Goal: Go to known website: Access a specific website the user already knows

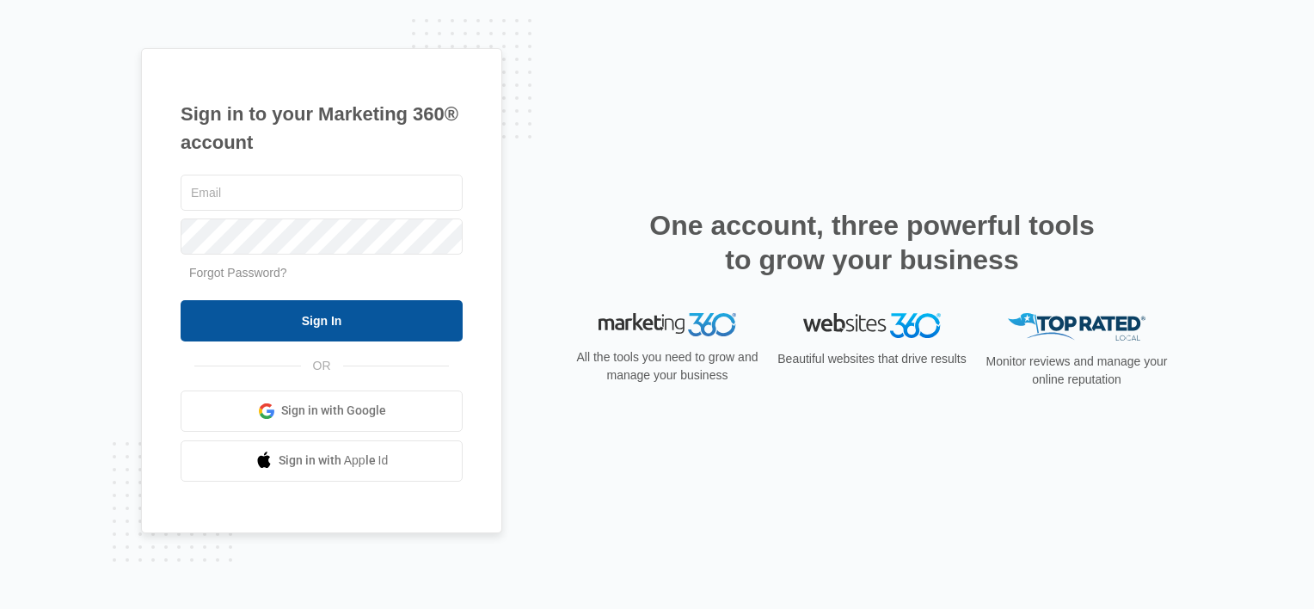
type input "[EMAIL_ADDRESS][DOMAIN_NAME]"
click at [396, 320] on input "Sign In" at bounding box center [322, 320] width 282 height 41
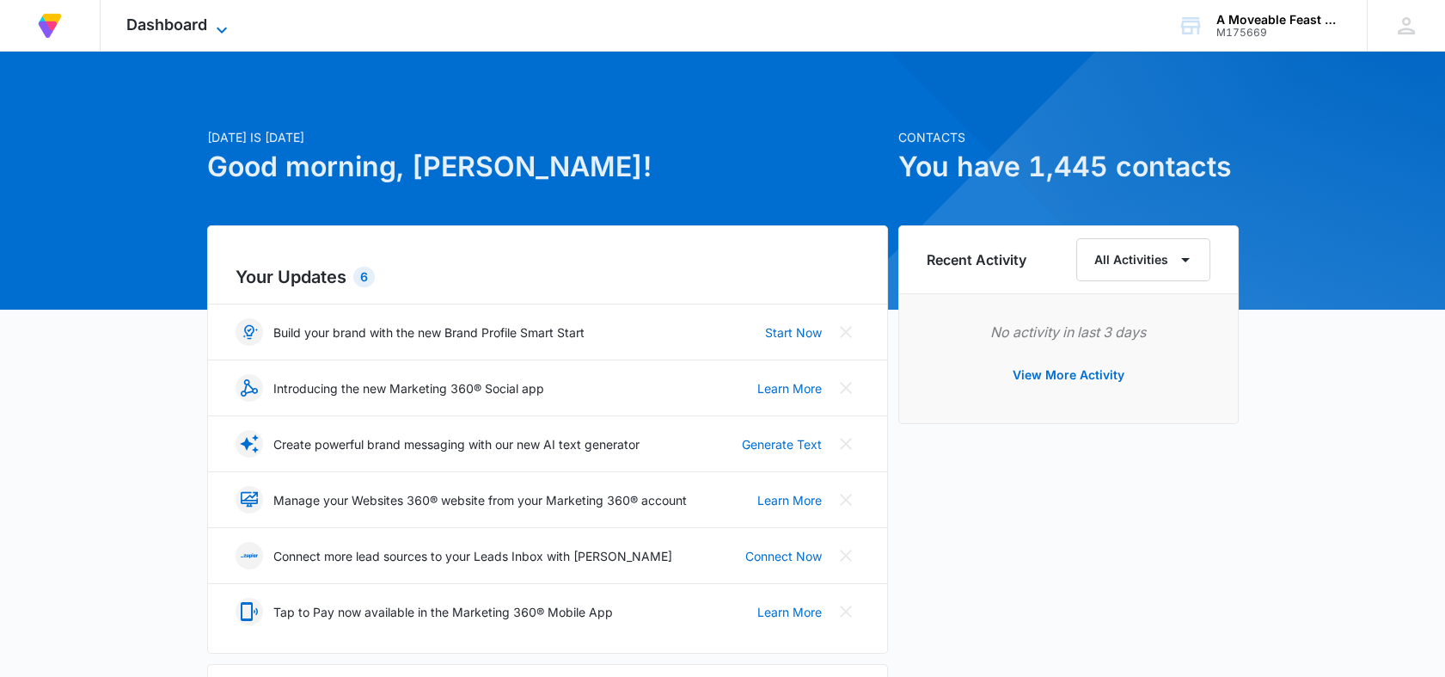
click at [217, 25] on icon at bounding box center [221, 30] width 21 height 21
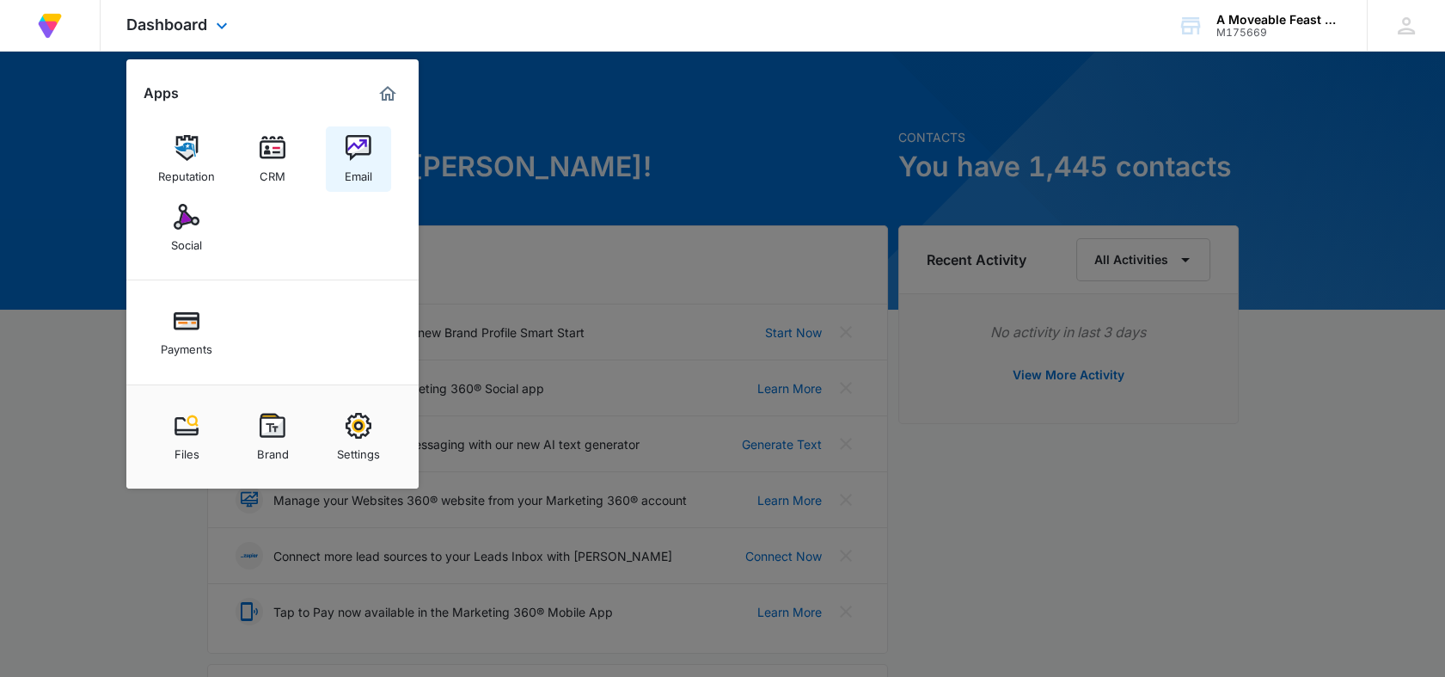
click at [383, 152] on link "Email" at bounding box center [358, 158] width 65 height 65
